Goal: Answer question/provide support

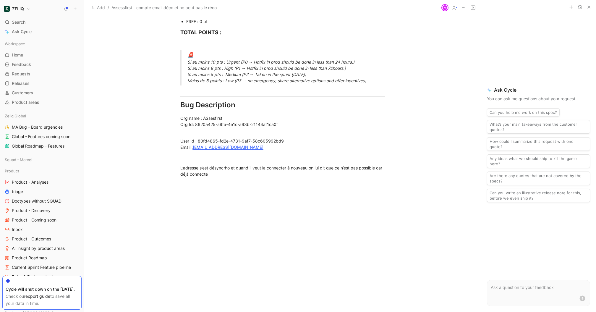
scroll to position [353, 0]
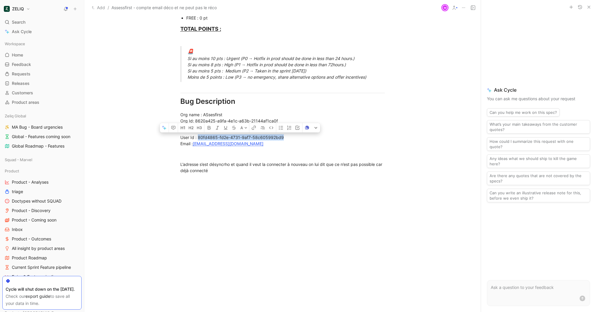
copy div "80fd4865-fd2e-4731-9af7-58c605992bd9"
click at [318, 160] on p "L’adresse s’est désyncrho et quand il veut la connecter à nouveau on lui dit qu…" at bounding box center [282, 167] width 227 height 16
drag, startPoint x: 255, startPoint y: 147, endPoint x: 194, endPoint y: 144, distance: 61.6
click at [194, 144] on p "User Id : 80fd4865-fd2e-4731-9af7-58c605992bd9 Email : [EMAIL_ADDRESS][DOMAIN_N…" at bounding box center [282, 137] width 227 height 22
click at [331, 131] on div "User Id : 80fd4865-fd2e-4731-9af7-58c605992bd9 Email : [EMAIL_ADDRESS][DOMAIN_N…" at bounding box center [282, 137] width 205 height 19
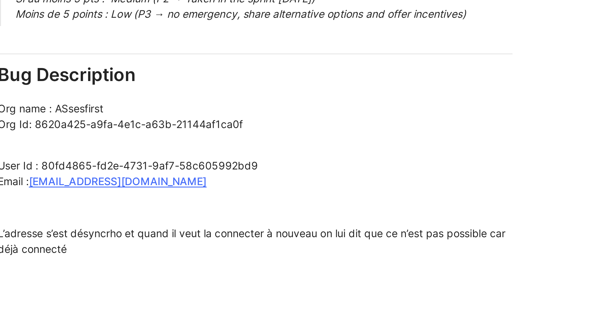
click at [300, 118] on div "Org name : ASsesfirst Org Id: 8620a425-a9fa-4e1c-a63b-21144af1ca0f" at bounding box center [282, 118] width 205 height 12
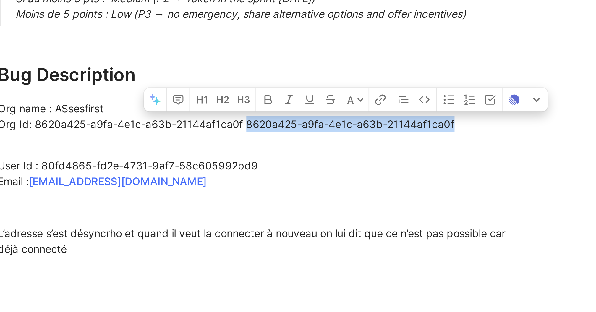
drag, startPoint x: 278, startPoint y: 120, endPoint x: 418, endPoint y: 120, distance: 140.2
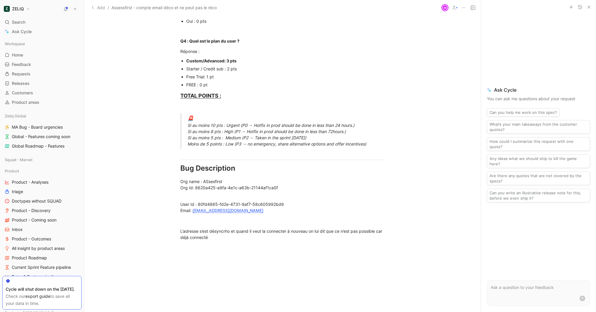
scroll to position [287, 0]
drag, startPoint x: 252, startPoint y: 211, endPoint x: 172, endPoint y: 177, distance: 87.0
click at [272, 222] on div at bounding box center [282, 220] width 205 height 6
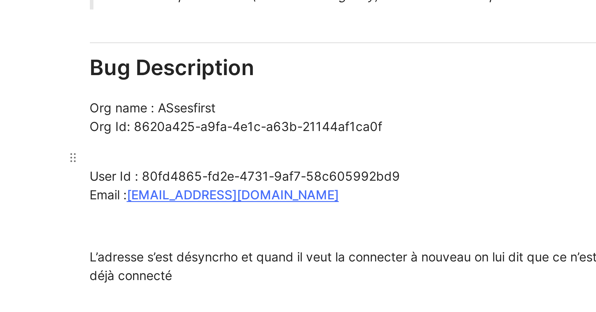
drag, startPoint x: 193, startPoint y: 209, endPoint x: 204, endPoint y: 209, distance: 11.2
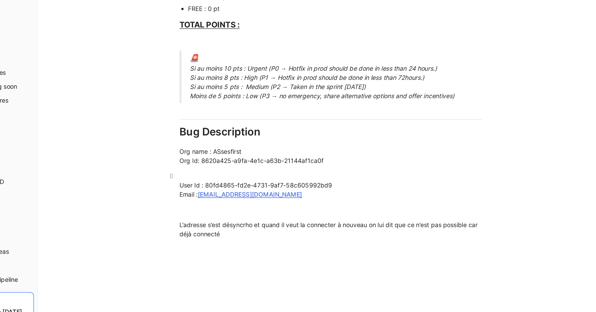
click at [316, 193] on p "User Id : 80fd4865-fd2e-4731-9af7-58c605992bd9 Email : [EMAIL_ADDRESS][DOMAIN_N…" at bounding box center [282, 203] width 227 height 22
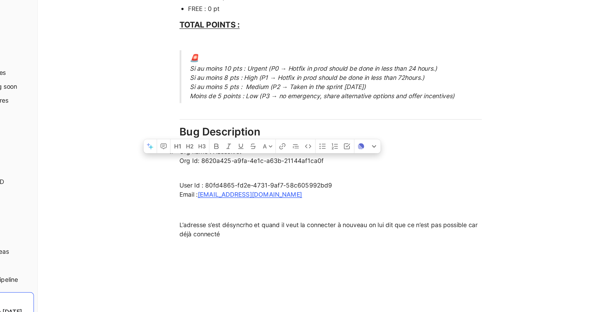
drag, startPoint x: 280, startPoint y: 188, endPoint x: 195, endPoint y: 187, distance: 85.2
